Goal: Use online tool/utility: Utilize a website feature to perform a specific function

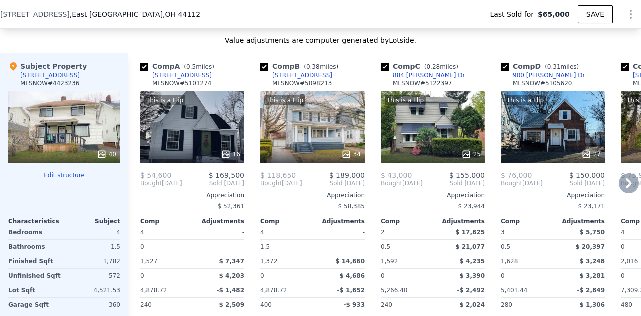
scroll to position [1019, 0]
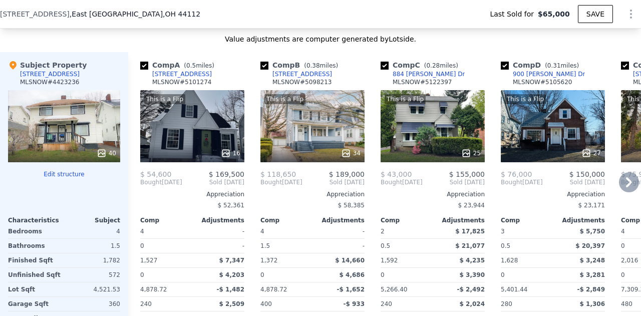
click at [424, 146] on div "This is a Flip 25" at bounding box center [433, 126] width 104 height 72
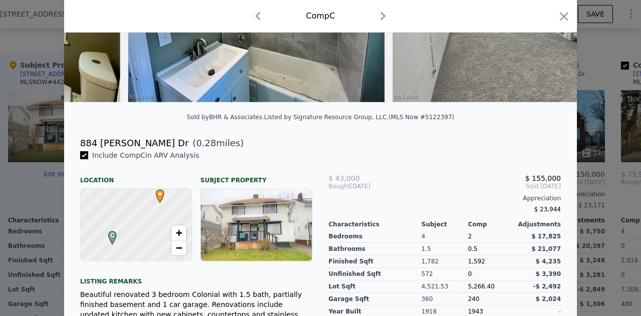
scroll to position [156, 0]
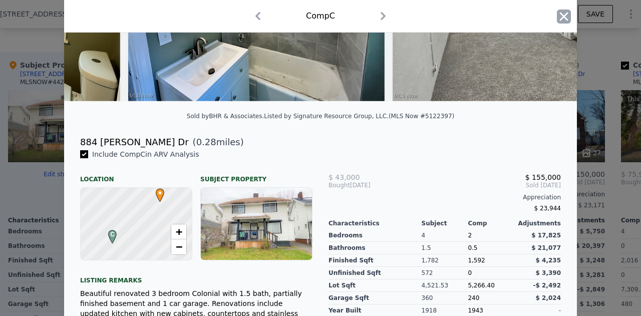
click at [557, 14] on icon "button" at bounding box center [564, 17] width 14 height 14
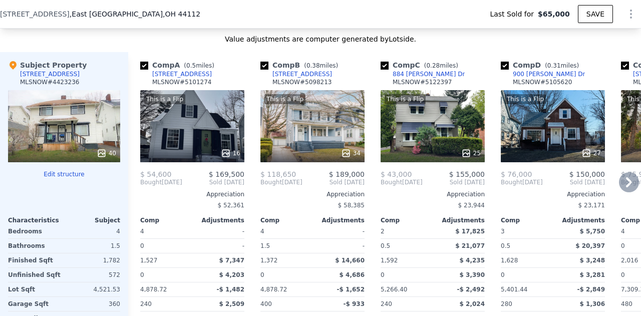
type input "$ 236,000"
type input "$ 151,864"
click at [347, 154] on icon at bounding box center [346, 153] width 10 height 10
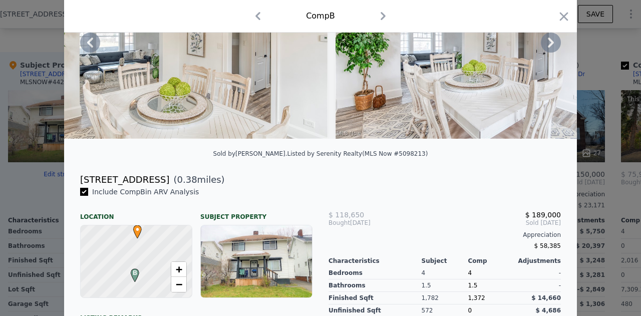
scroll to position [126, 0]
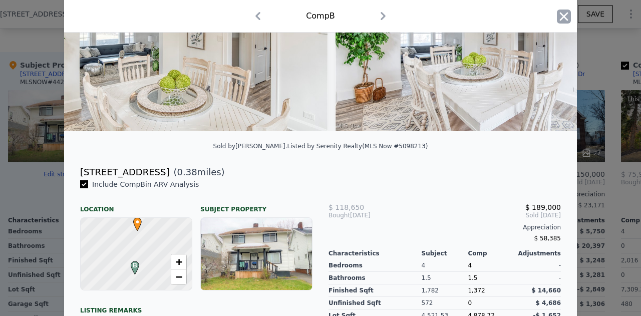
click at [557, 14] on icon "button" at bounding box center [564, 17] width 14 height 14
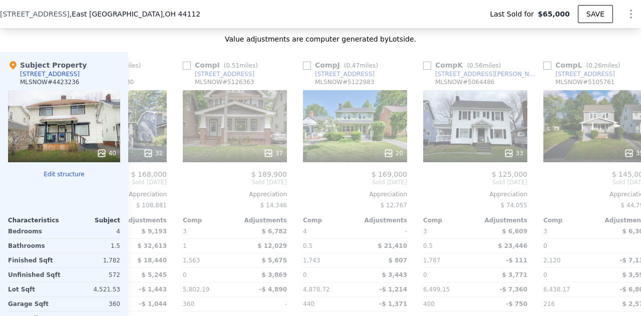
scroll to position [0, 920]
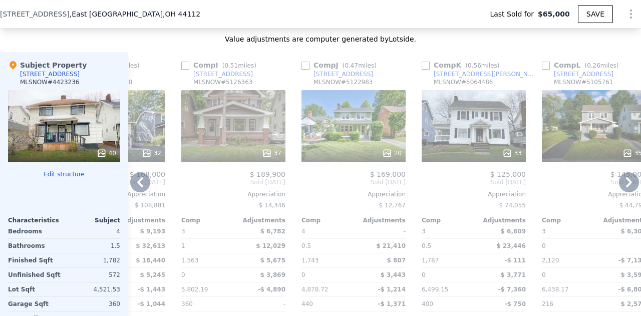
click at [464, 149] on div at bounding box center [474, 153] width 104 height 18
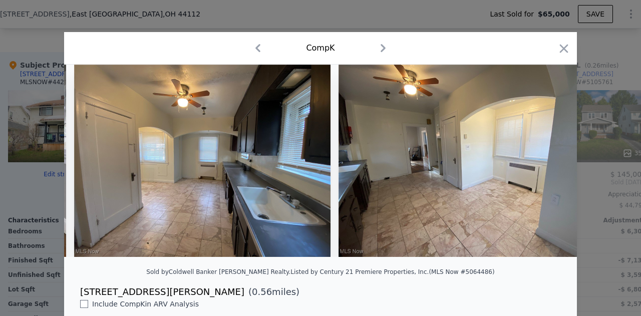
scroll to position [0, 1850]
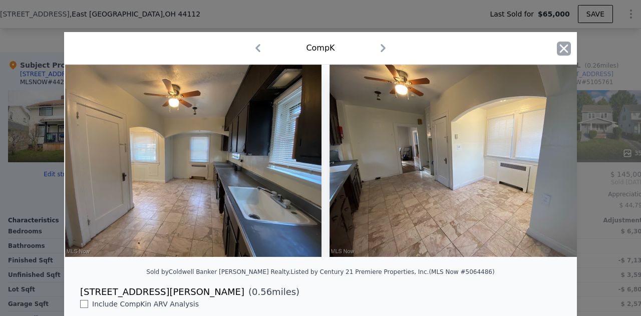
click at [560, 53] on icon "button" at bounding box center [564, 49] width 14 height 14
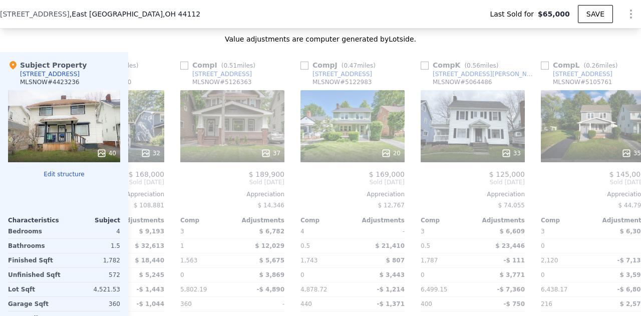
scroll to position [0, 921]
click at [373, 136] on div "20" at bounding box center [353, 126] width 104 height 72
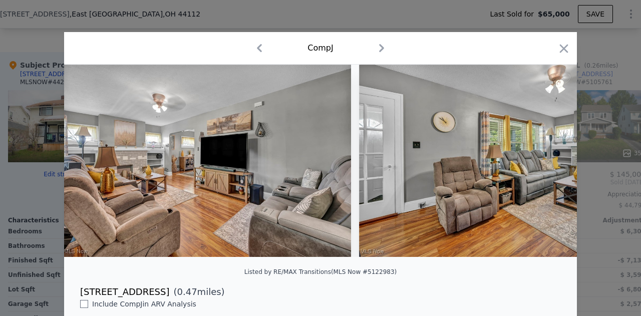
scroll to position [0, 1784]
